Goal: Transaction & Acquisition: Purchase product/service

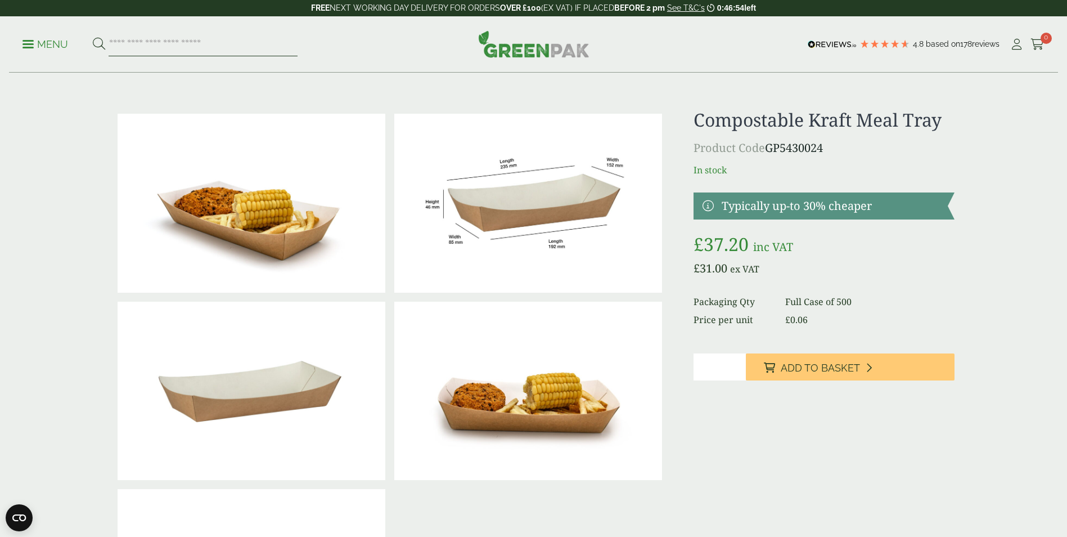
click at [219, 53] on input "search" at bounding box center [203, 45] width 189 height 24
click at [60, 41] on p "Menu" at bounding box center [46, 45] width 46 height 14
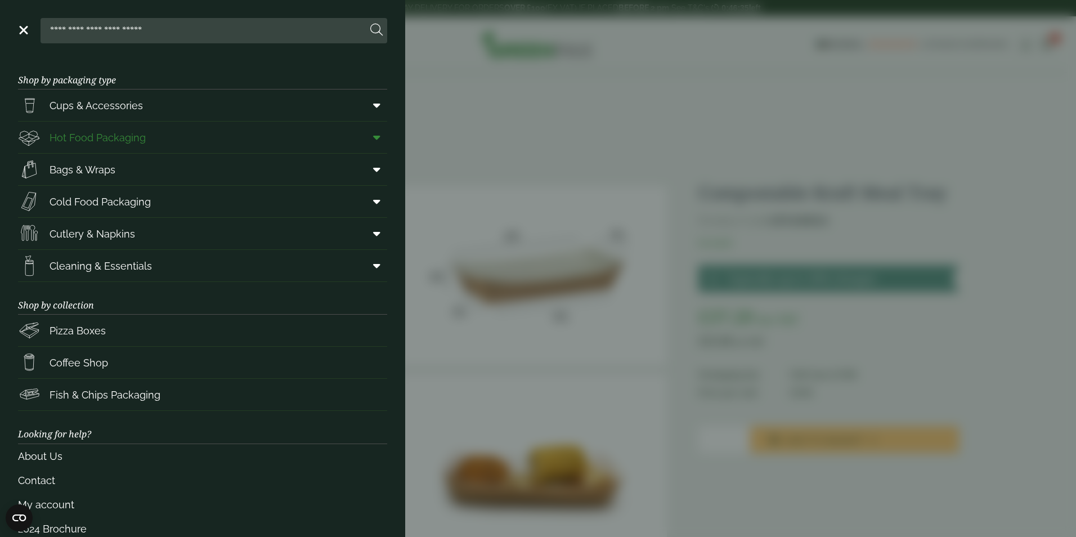
click at [212, 142] on link "Hot Food Packaging" at bounding box center [202, 138] width 369 height 32
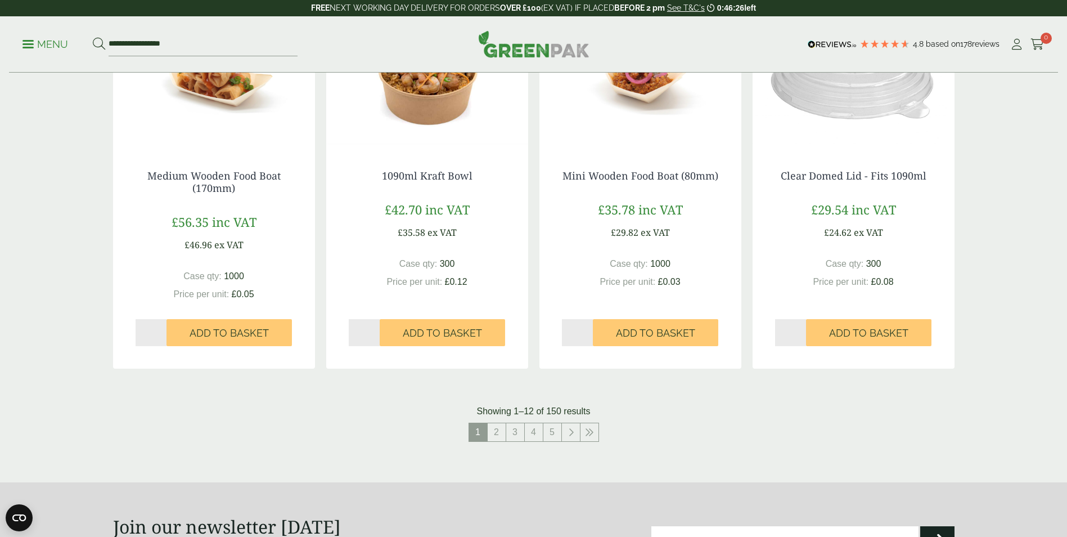
scroll to position [1069, 0]
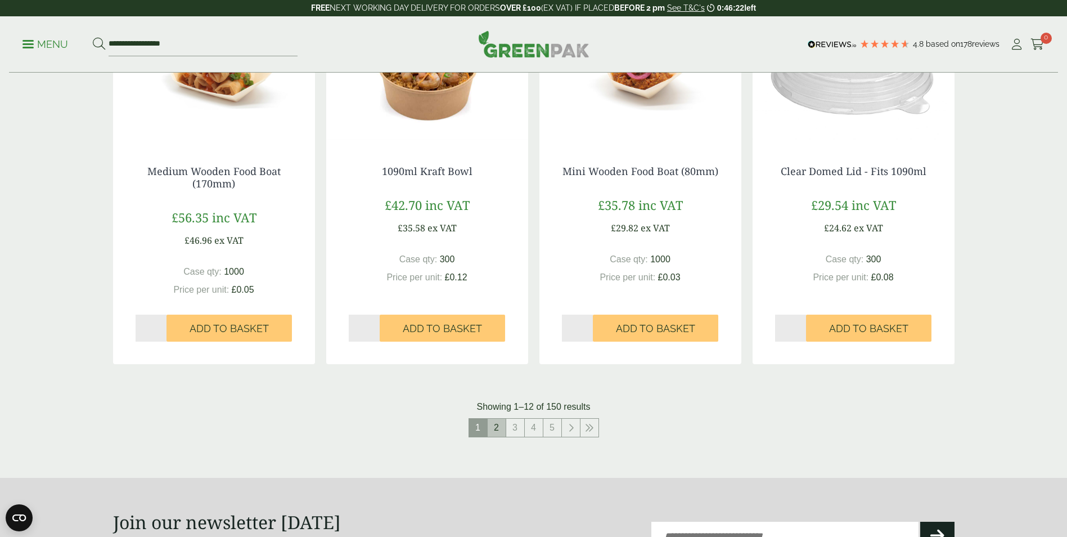
click at [500, 426] on link "2" at bounding box center [497, 428] width 18 height 18
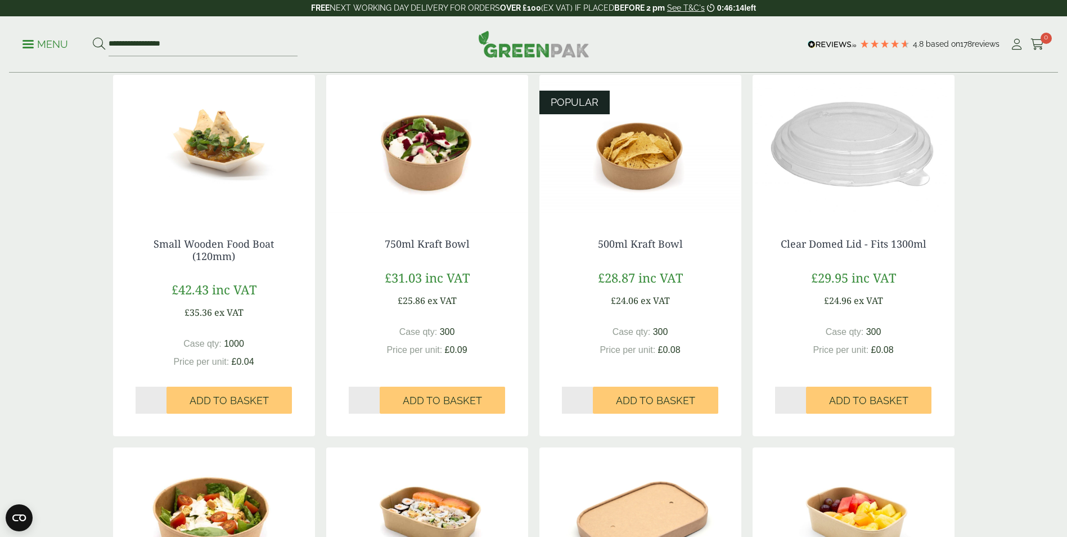
scroll to position [225, 0]
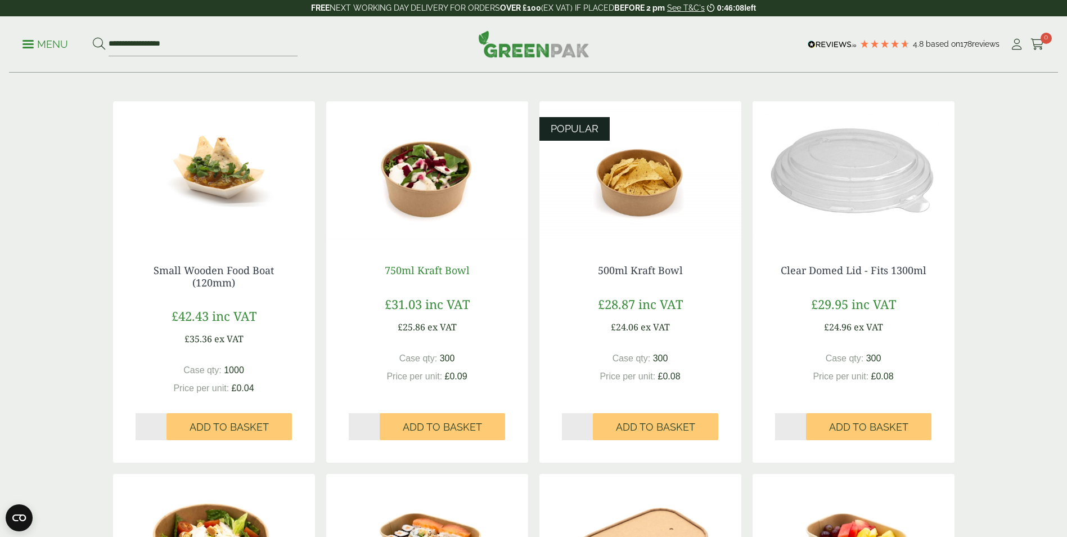
click at [434, 271] on link "750ml Kraft Bowl" at bounding box center [427, 270] width 85 height 14
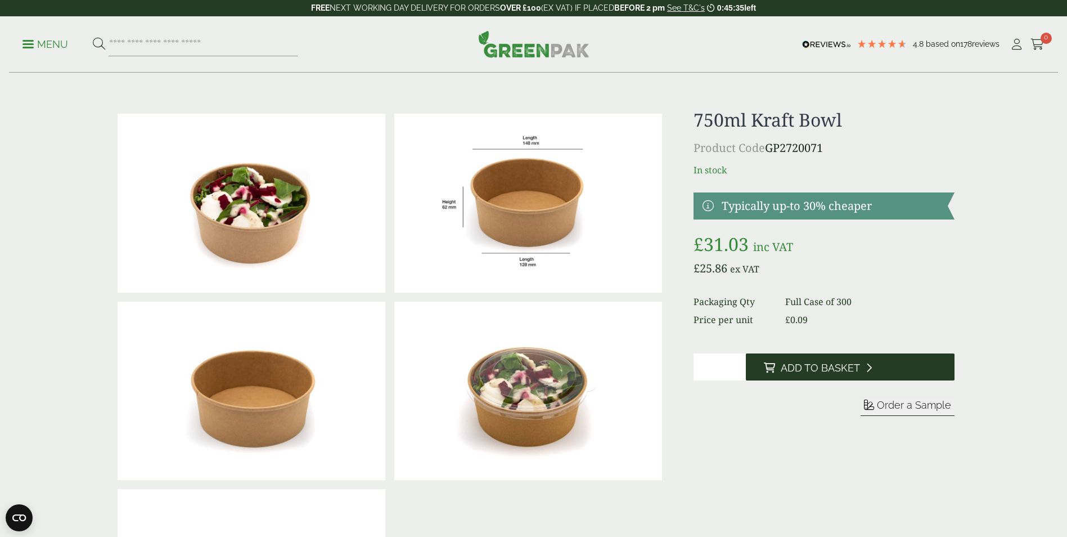
click at [861, 366] on button "Add to Basket" at bounding box center [850, 366] width 209 height 27
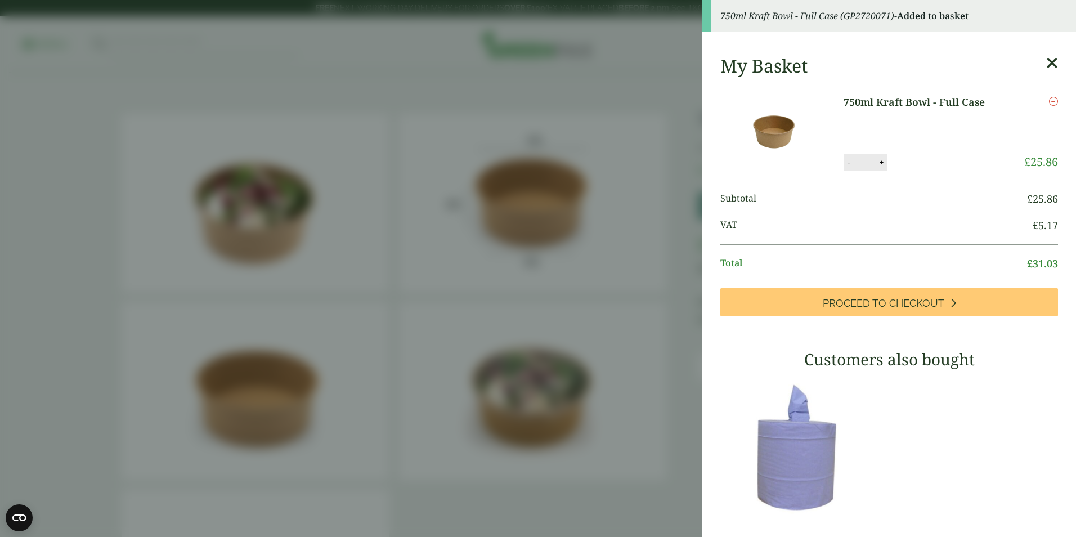
click at [666, 385] on aside "750ml Kraft Bowl - Full Case (GP2720071) - Added to basket My Basket 750ml Kraf…" at bounding box center [538, 268] width 1076 height 537
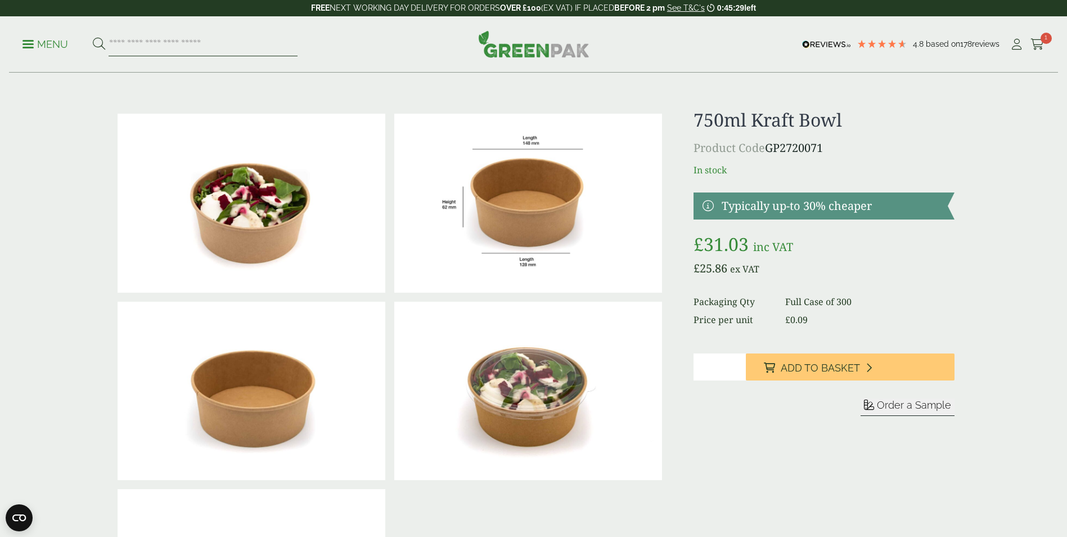
click at [216, 44] on input "search" at bounding box center [203, 45] width 189 height 24
click at [55, 45] on p "Menu" at bounding box center [46, 45] width 46 height 14
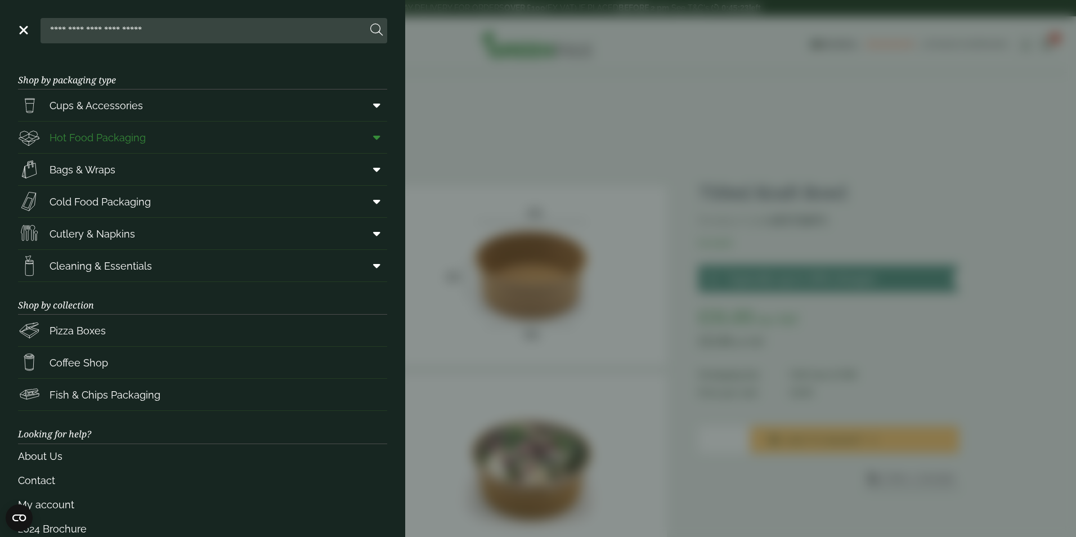
click at [179, 134] on link "Hot Food Packaging" at bounding box center [202, 138] width 369 height 32
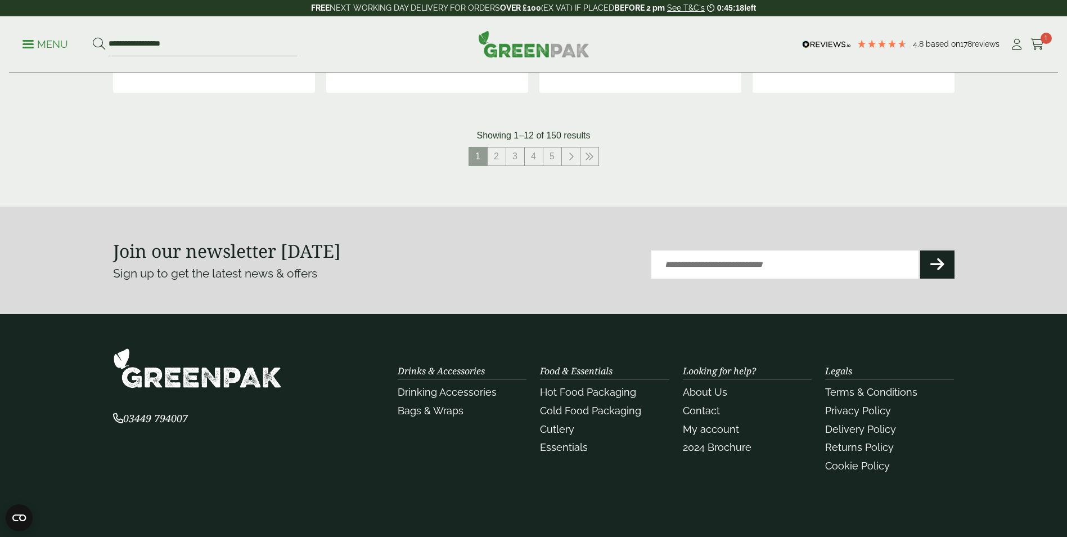
scroll to position [1350, 0]
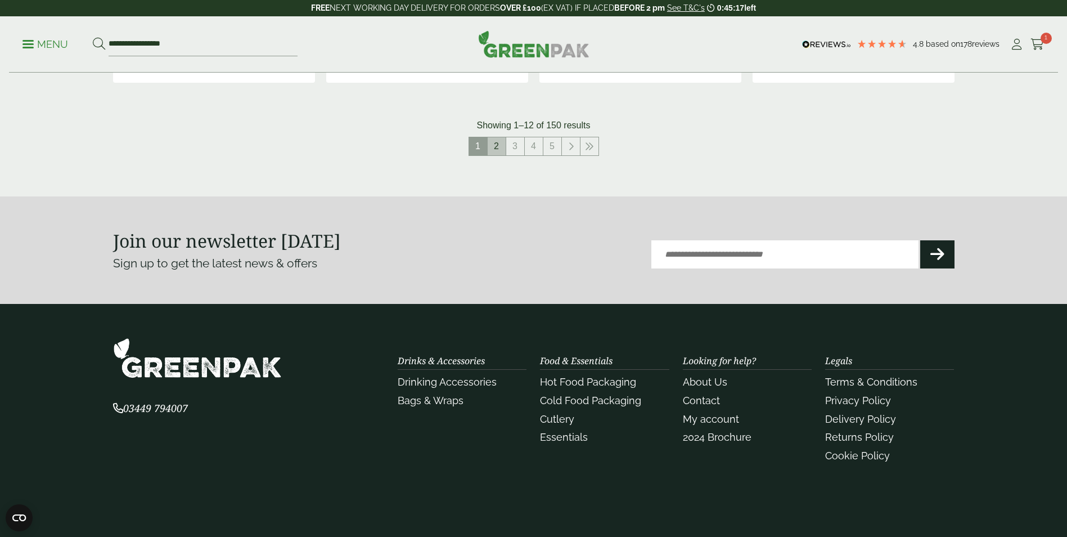
click at [497, 144] on link "2" at bounding box center [497, 146] width 18 height 18
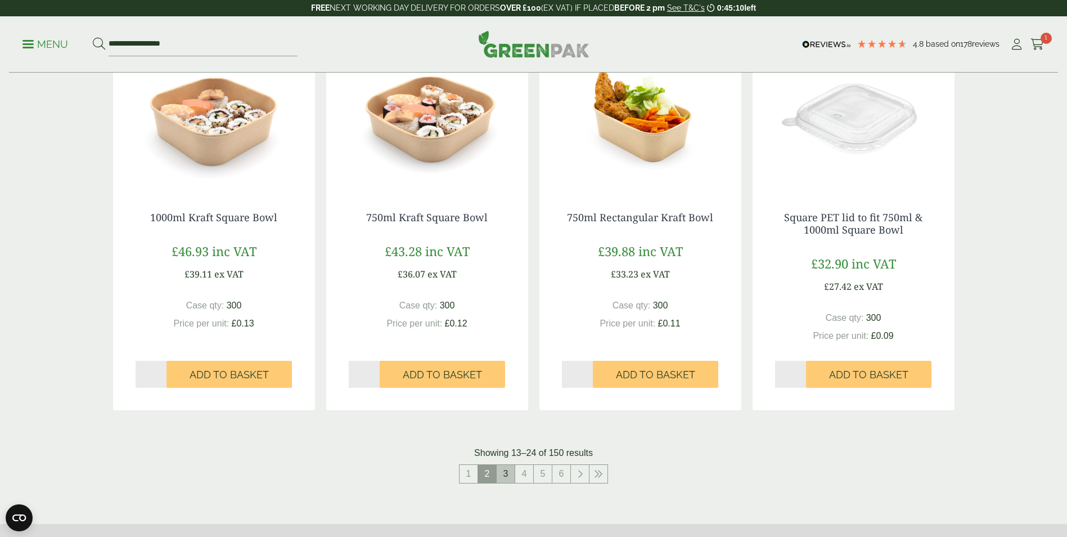
scroll to position [1125, 0]
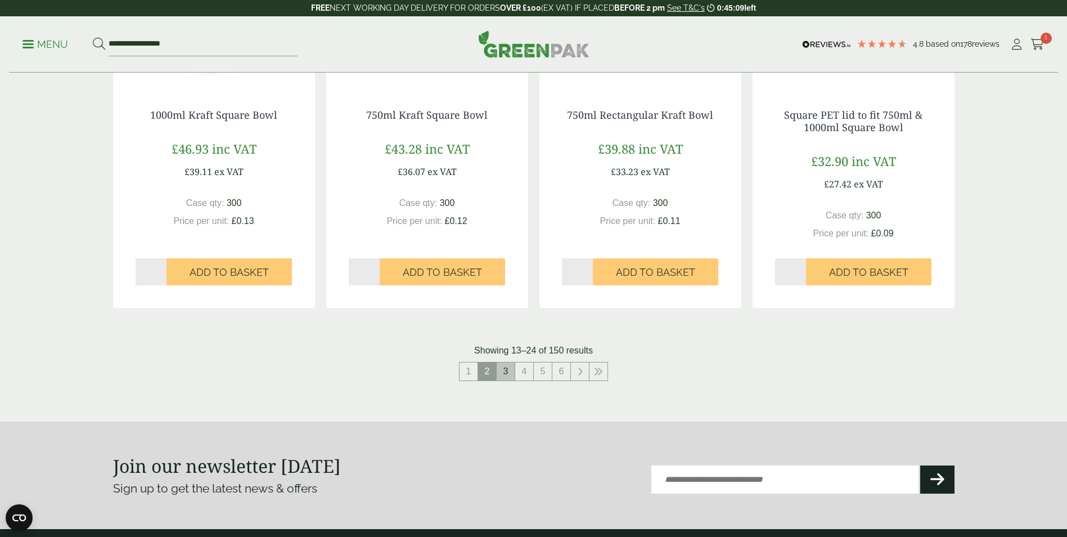
click at [511, 365] on link "3" at bounding box center [506, 371] width 18 height 18
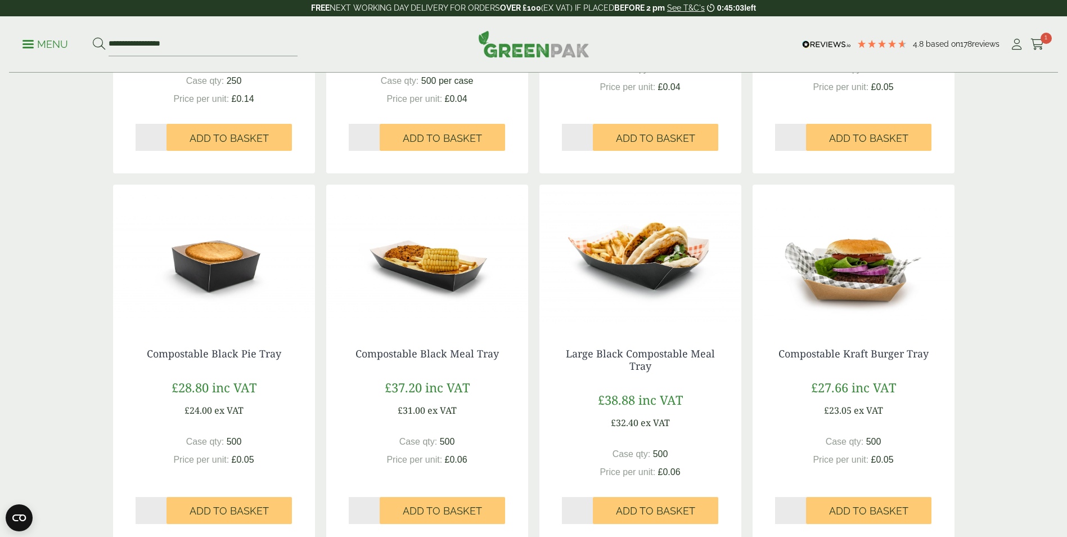
scroll to position [1069, 0]
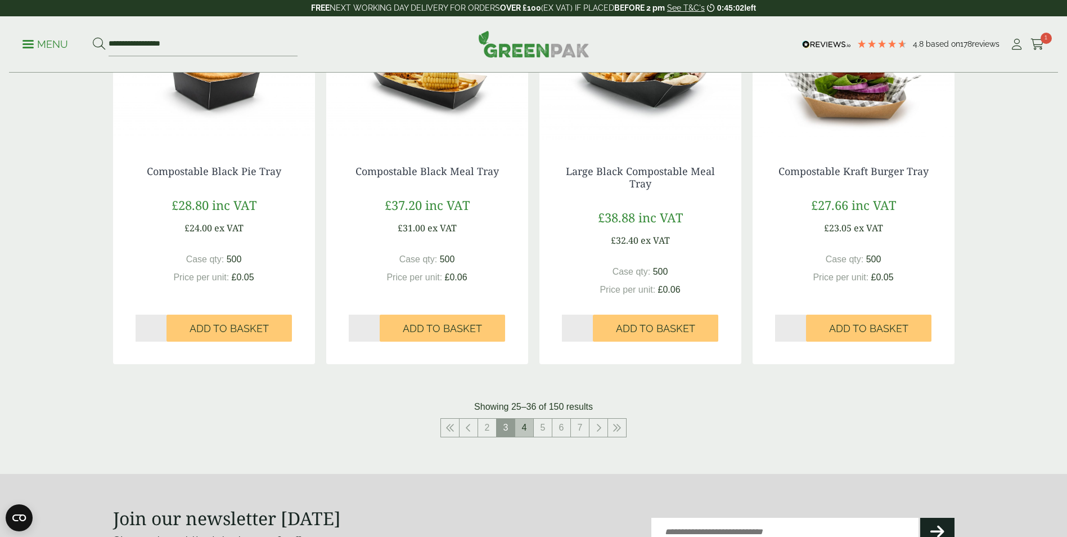
click at [521, 430] on link "4" at bounding box center [524, 428] width 18 height 18
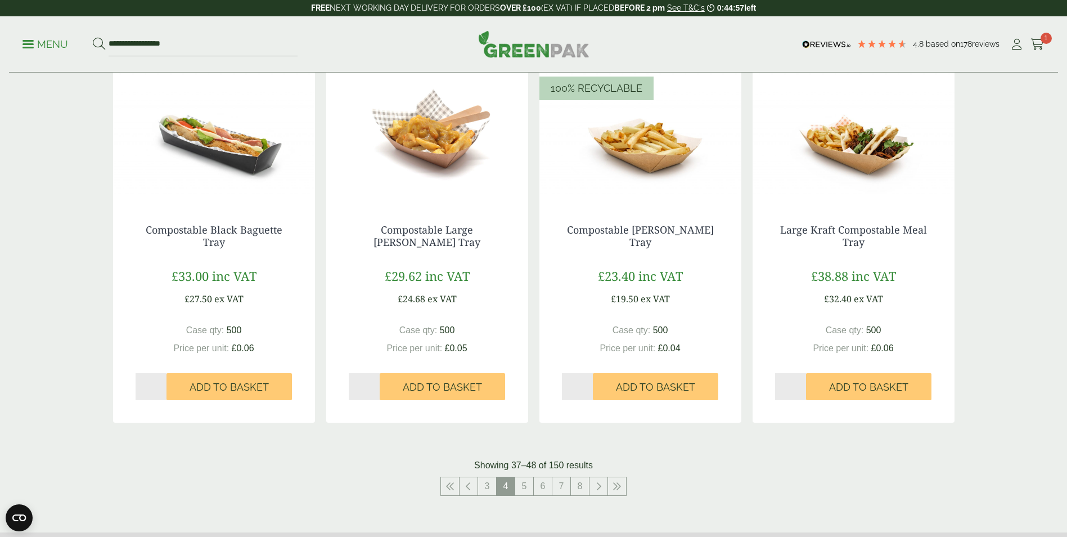
scroll to position [1013, 0]
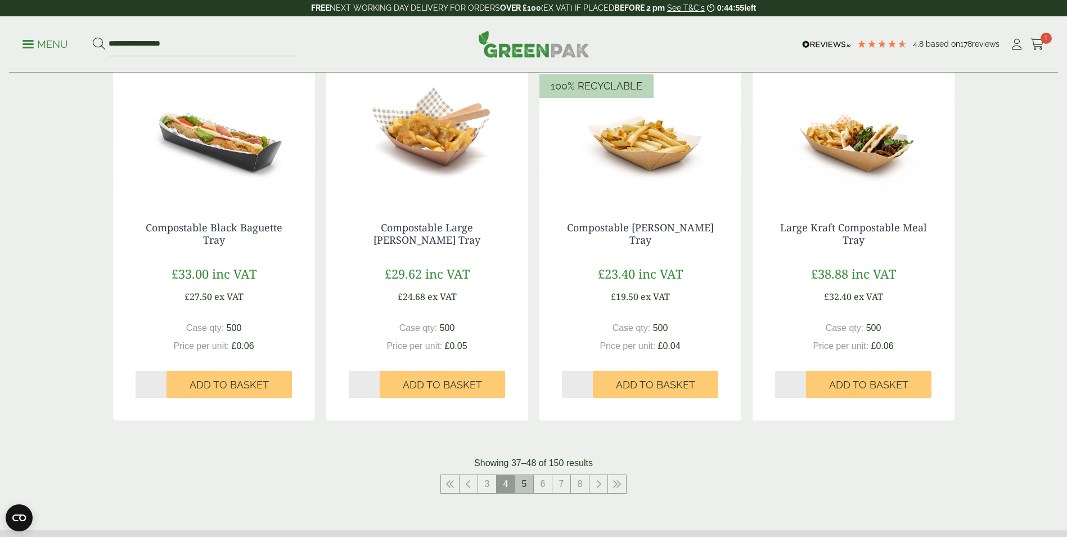
click at [524, 487] on link "5" at bounding box center [524, 484] width 18 height 18
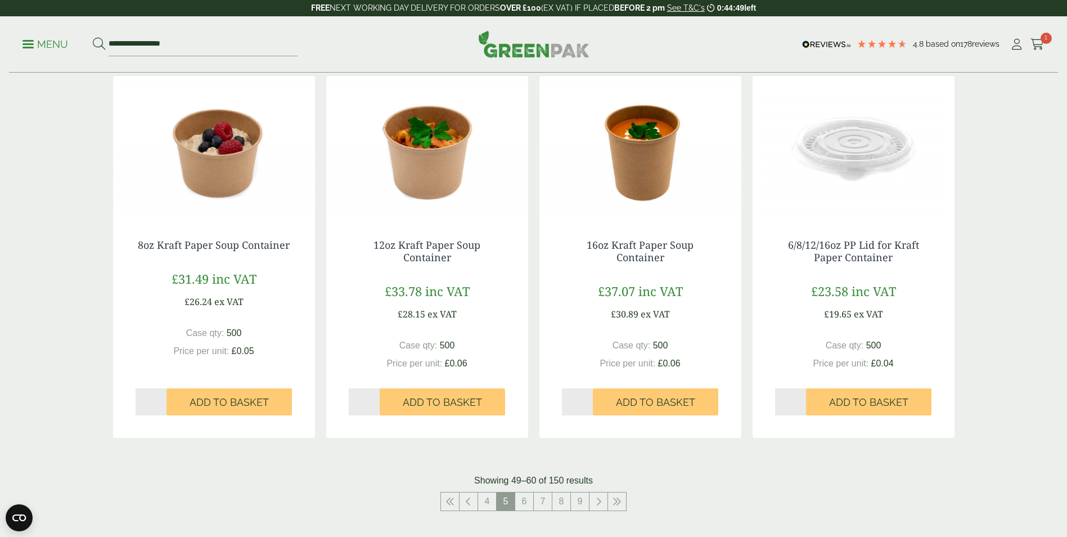
scroll to position [1013, 0]
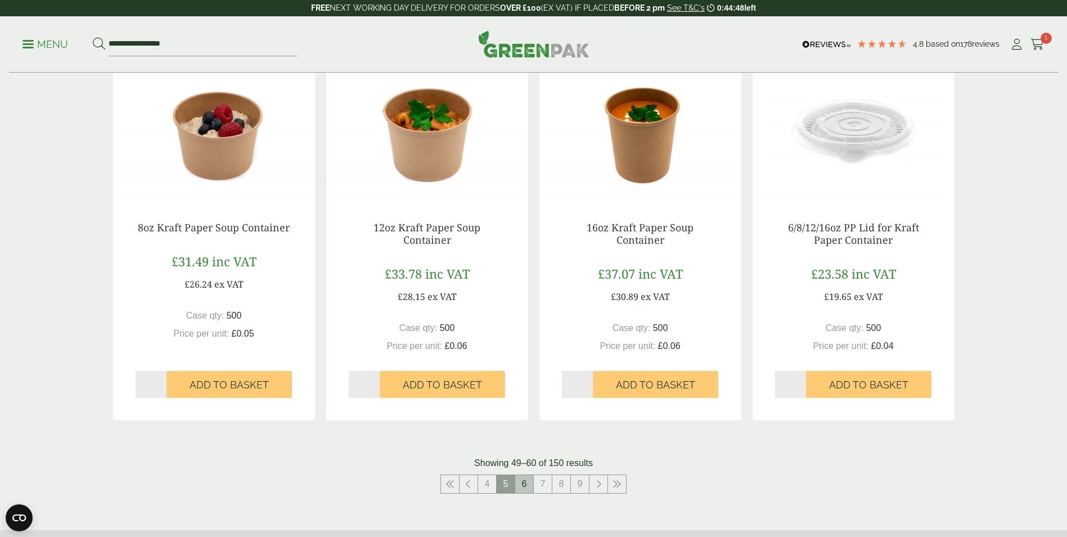
click at [532, 492] on link "6" at bounding box center [524, 484] width 18 height 18
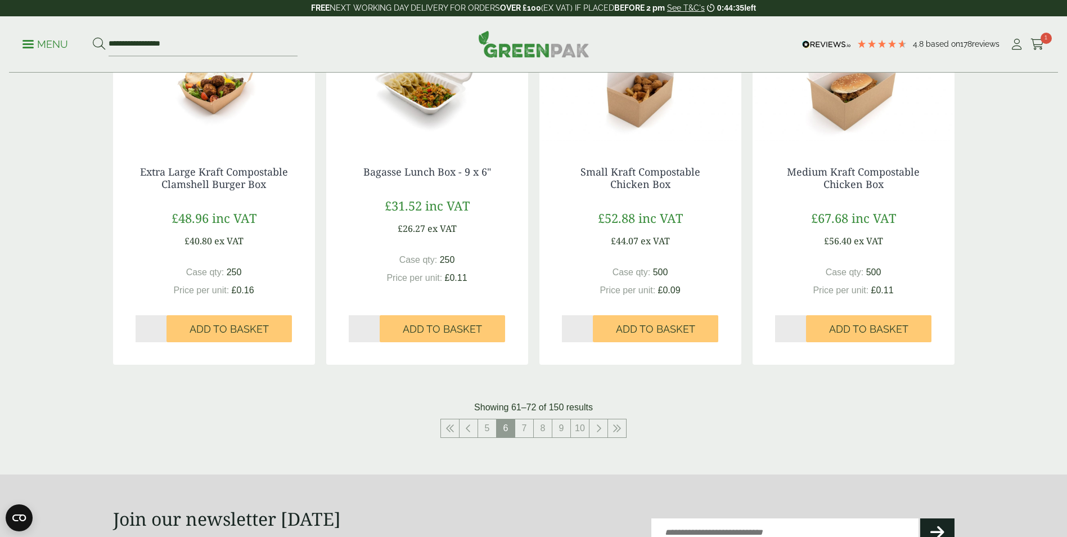
scroll to position [1069, 0]
click at [524, 425] on link "7" at bounding box center [524, 428] width 18 height 18
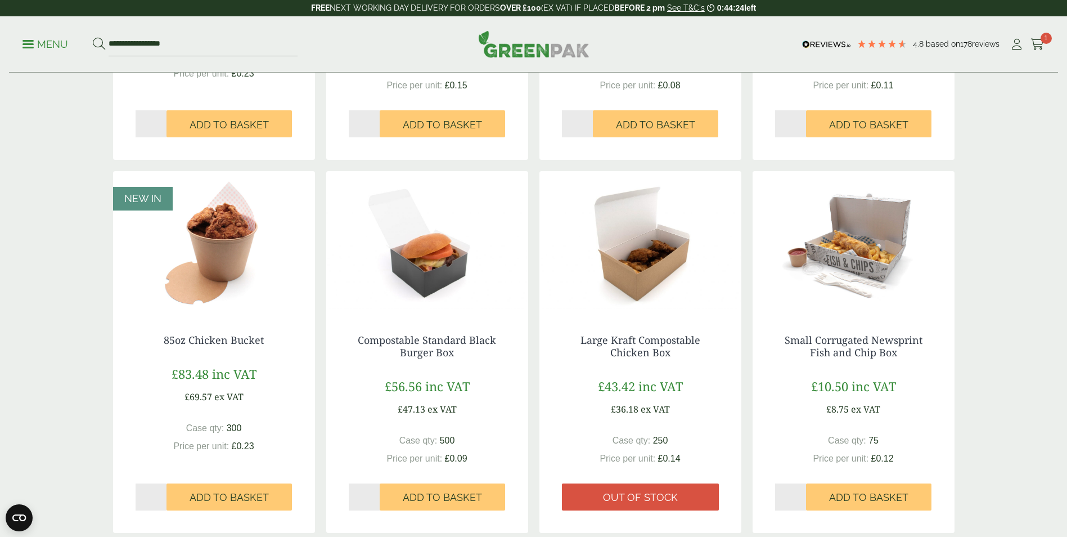
scroll to position [1069, 0]
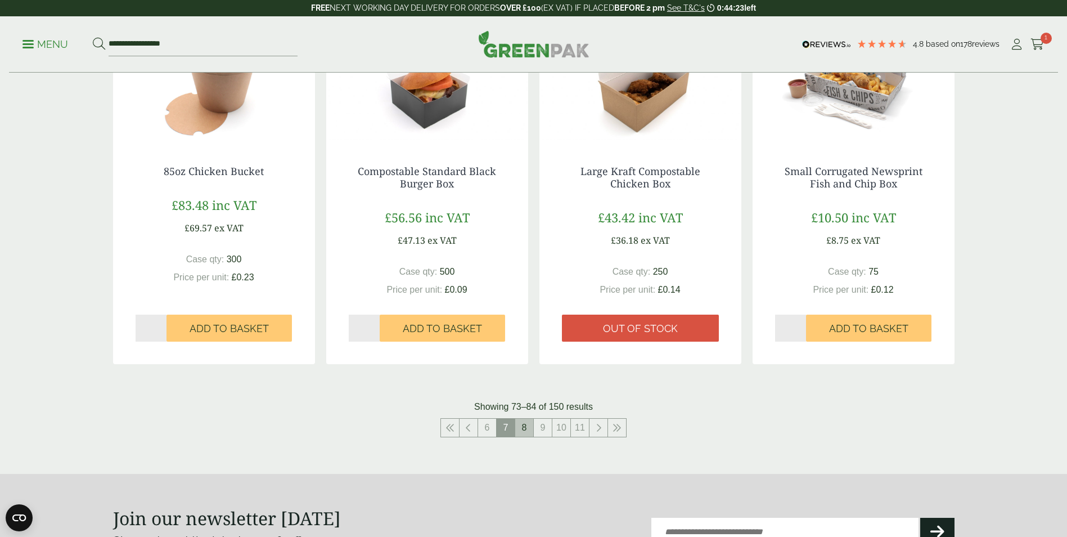
click at [528, 434] on link "8" at bounding box center [524, 428] width 18 height 18
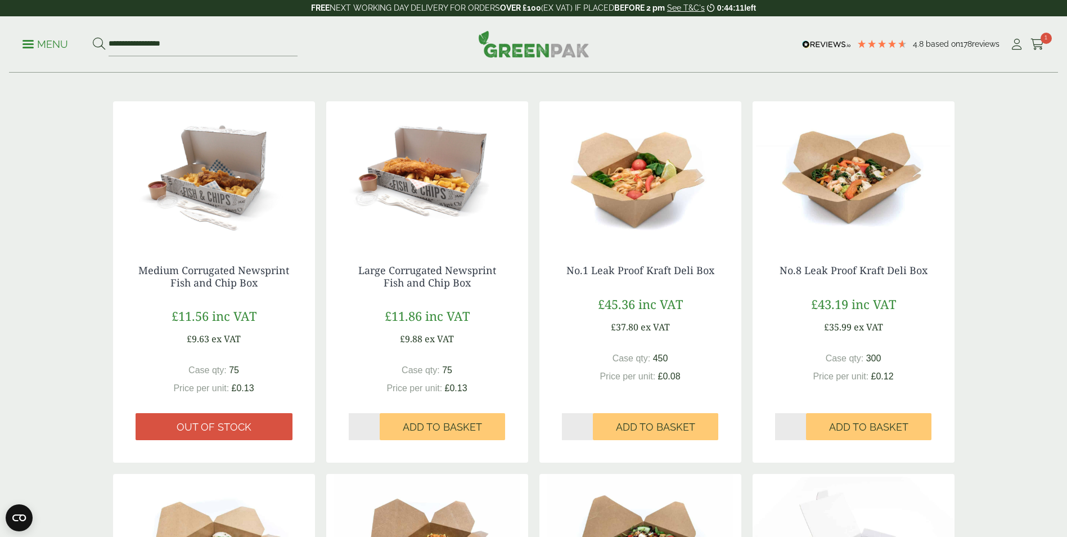
scroll to position [563, 0]
